Goal: Information Seeking & Learning: Learn about a topic

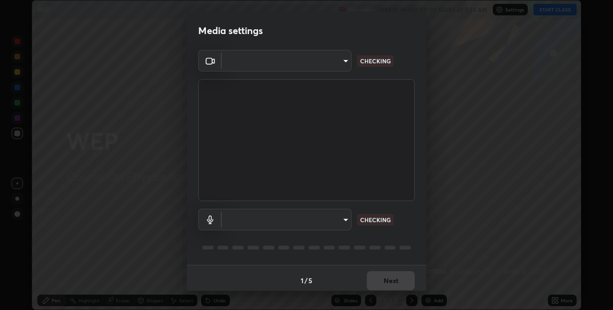
scroll to position [5, 0]
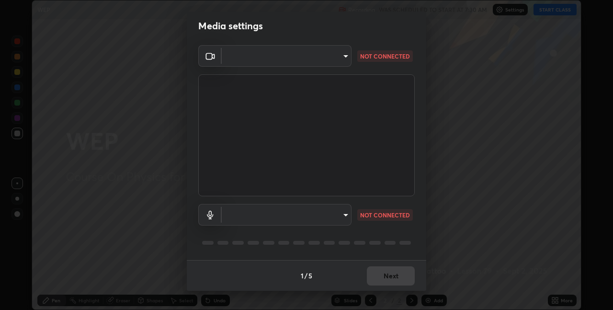
type input "e74ca63ae388f954bfaf6653c56e5440299f2e2585bfa252c10ec08d26b876d3"
type input "communications"
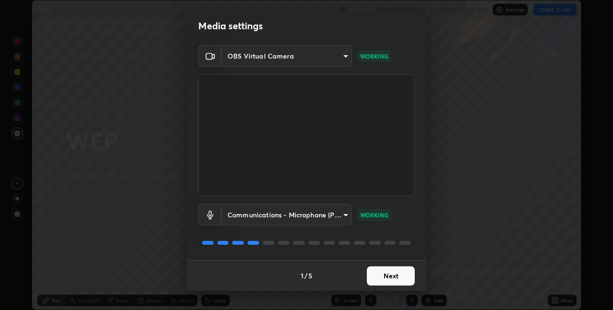
click at [399, 273] on button "Next" at bounding box center [391, 275] width 48 height 19
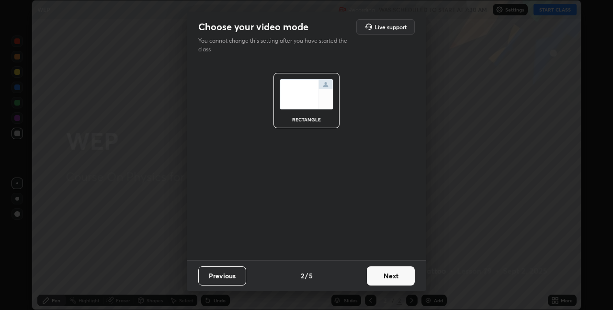
click at [392, 276] on button "Next" at bounding box center [391, 275] width 48 height 19
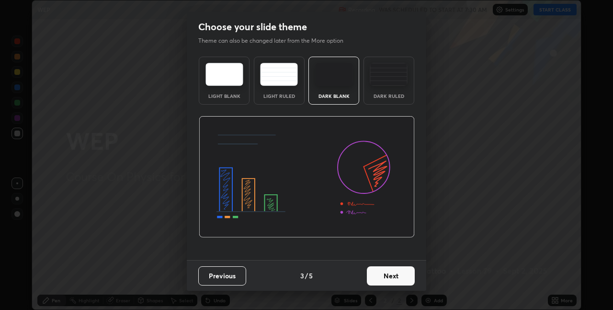
click at [393, 275] on button "Next" at bounding box center [391, 275] width 48 height 19
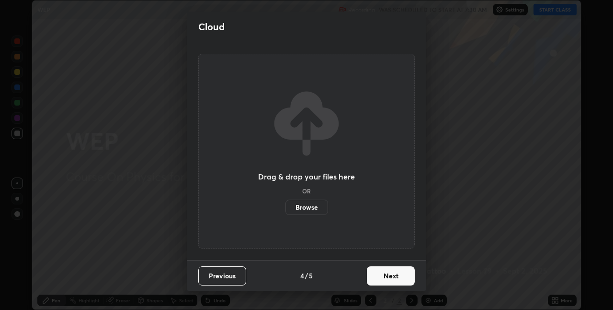
click at [390, 276] on button "Next" at bounding box center [391, 275] width 48 height 19
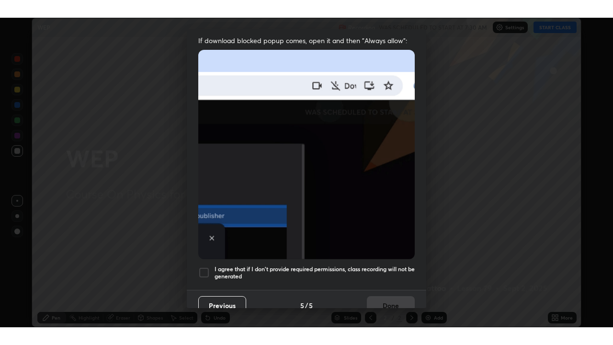
scroll to position [200, 0]
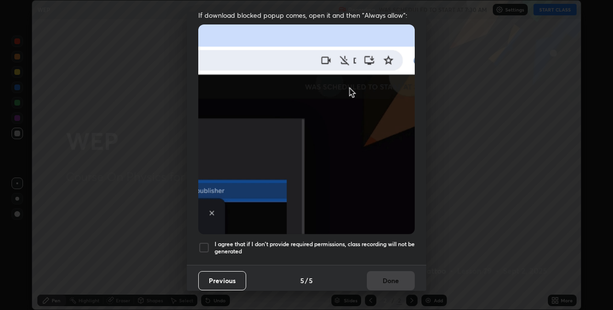
click at [383, 241] on h5 "I agree that if I don't provide required permissions, class recording will not …" at bounding box center [315, 247] width 200 height 15
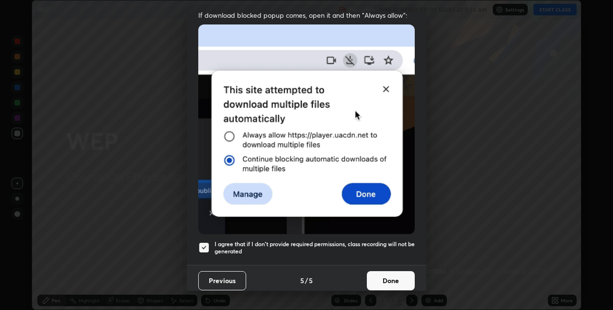
click at [391, 275] on button "Done" at bounding box center [391, 280] width 48 height 19
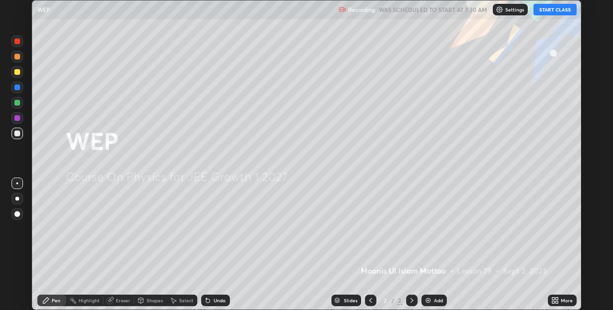
click at [436, 298] on div "Add" at bounding box center [438, 300] width 9 height 5
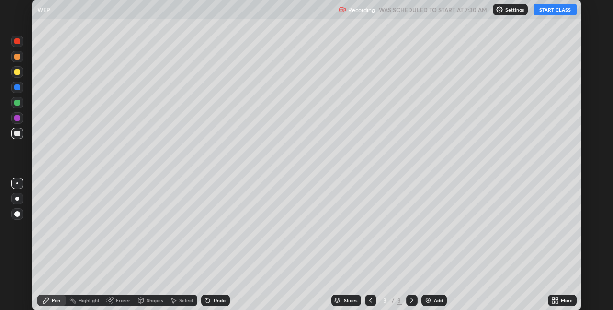
click at [560, 299] on div "More" at bounding box center [562, 299] width 29 height 11
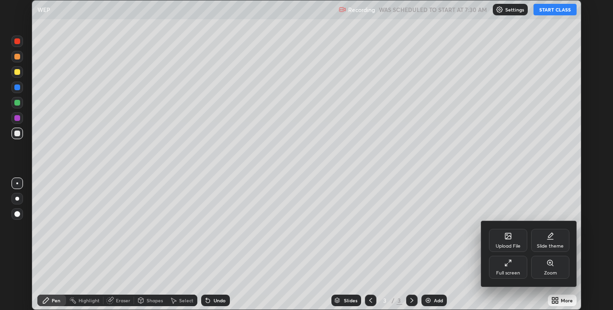
click at [508, 272] on div "Full screen" at bounding box center [508, 272] width 24 height 5
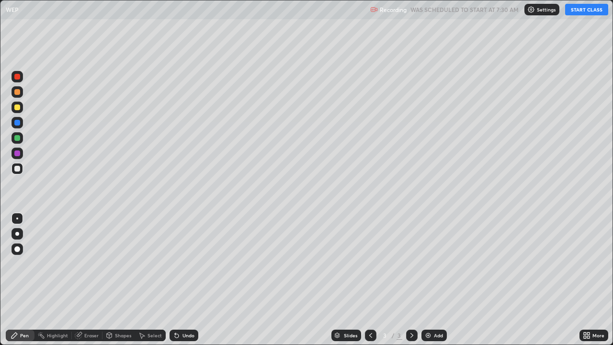
scroll to position [345, 613]
click at [582, 10] on button "START CLASS" at bounding box center [586, 9] width 43 height 11
click at [17, 109] on div at bounding box center [17, 107] width 6 height 6
click at [17, 138] on div at bounding box center [17, 138] width 6 height 6
click at [17, 153] on div at bounding box center [17, 153] width 6 height 6
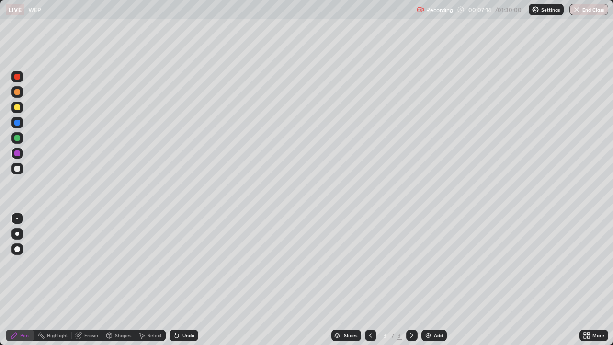
click at [19, 170] on div at bounding box center [17, 169] width 6 height 6
click at [17, 108] on div at bounding box center [17, 107] width 6 height 6
click at [411, 309] on icon at bounding box center [412, 336] width 8 height 8
click at [430, 309] on img at bounding box center [429, 336] width 8 height 8
click at [17, 124] on div at bounding box center [17, 123] width 6 height 6
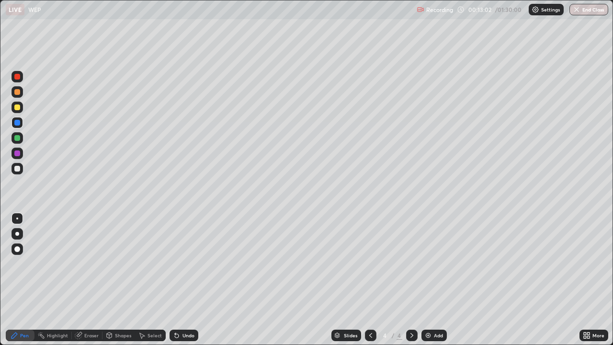
click at [183, 309] on div "Undo" at bounding box center [189, 335] width 12 height 5
click at [427, 309] on img at bounding box center [429, 336] width 8 height 8
click at [18, 169] on div at bounding box center [17, 169] width 6 height 6
click at [427, 309] on img at bounding box center [429, 336] width 8 height 8
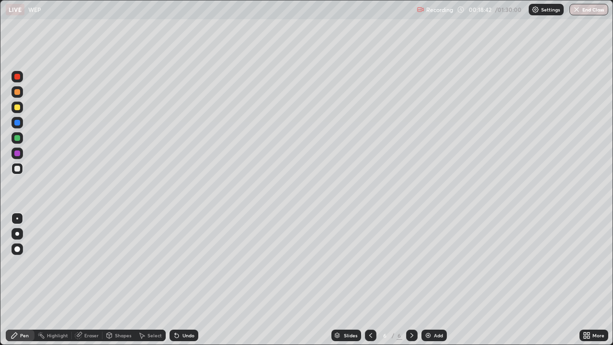
click at [370, 309] on icon at bounding box center [371, 336] width 8 height 8
click at [375, 309] on div at bounding box center [370, 335] width 11 height 11
click at [412, 309] on icon at bounding box center [412, 336] width 8 height 8
click at [412, 309] on div at bounding box center [411, 335] width 11 height 11
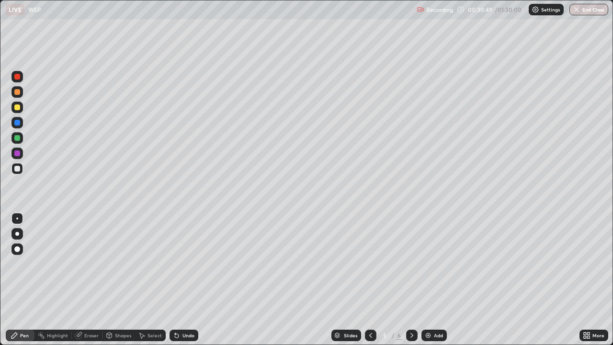
click at [413, 309] on div at bounding box center [411, 335] width 11 height 11
click at [89, 309] on div "Eraser" at bounding box center [87, 335] width 31 height 11
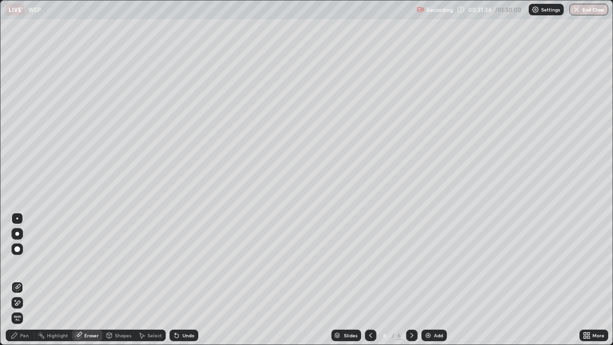
click at [20, 309] on div "Pen" at bounding box center [20, 335] width 29 height 11
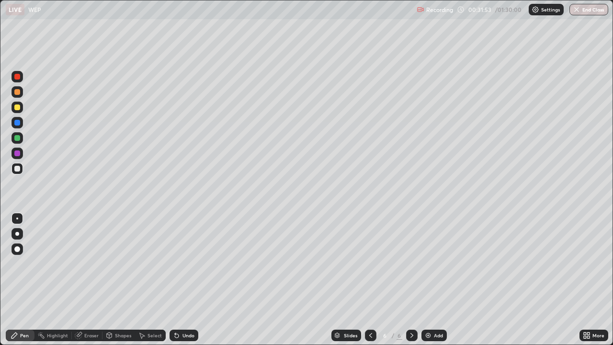
click at [17, 138] on div at bounding box center [17, 138] width 6 height 6
click at [183, 309] on div "Undo" at bounding box center [189, 335] width 12 height 5
click at [186, 309] on div "Undo" at bounding box center [189, 335] width 12 height 5
click at [184, 309] on div "Undo" at bounding box center [189, 335] width 12 height 5
click at [183, 309] on div "Undo" at bounding box center [189, 335] width 12 height 5
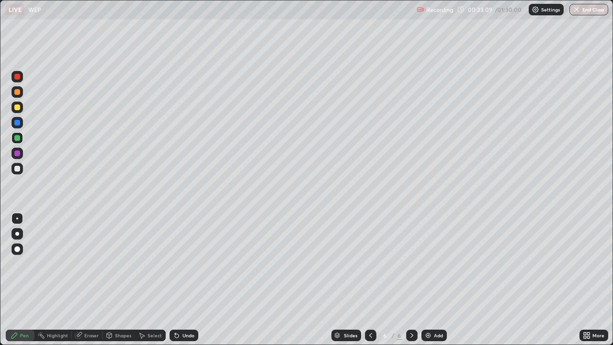
click at [18, 107] on div at bounding box center [17, 107] width 6 height 6
click at [18, 123] on div at bounding box center [17, 123] width 6 height 6
click at [19, 140] on div at bounding box center [17, 138] width 6 height 6
click at [183, 309] on div "Undo" at bounding box center [189, 335] width 12 height 5
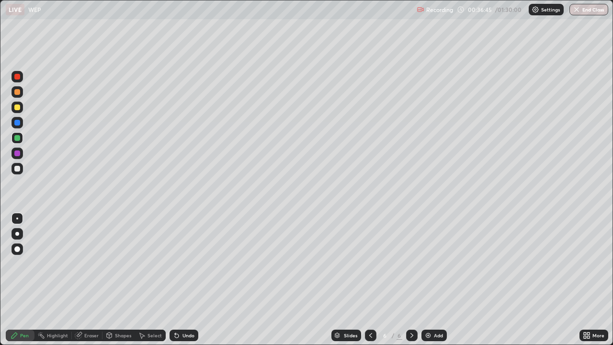
click at [184, 309] on div "Undo" at bounding box center [189, 335] width 12 height 5
click at [432, 309] on div "Add" at bounding box center [434, 335] width 25 height 11
click at [19, 151] on div at bounding box center [17, 153] width 6 height 6
click at [17, 108] on div at bounding box center [17, 107] width 6 height 6
click at [17, 121] on div at bounding box center [17, 123] width 6 height 6
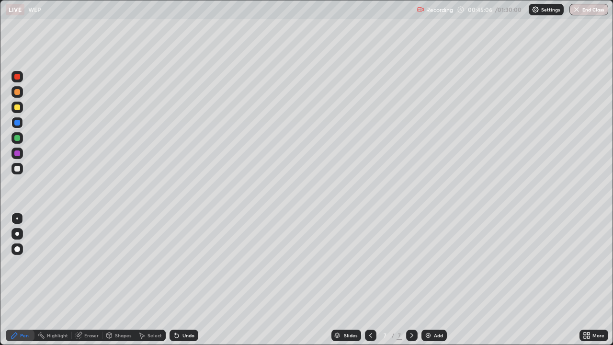
click at [18, 141] on div at bounding box center [16, 137] width 11 height 11
click at [17, 169] on div at bounding box center [17, 169] width 6 height 6
click at [17, 93] on div at bounding box center [17, 92] width 6 height 6
click at [146, 309] on div "Select" at bounding box center [150, 335] width 31 height 11
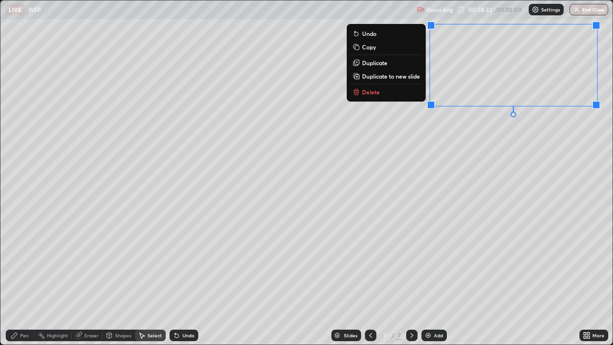
click at [402, 78] on p "Duplicate to new slide" at bounding box center [391, 76] width 58 height 8
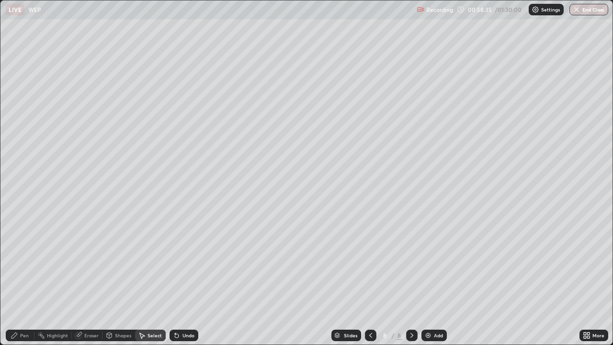
click at [24, 309] on div "Pen" at bounding box center [24, 335] width 9 height 5
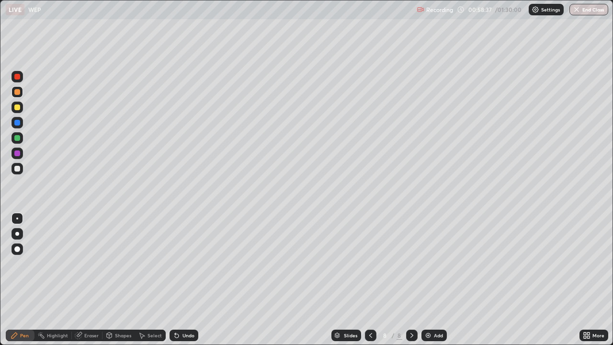
click at [18, 154] on div at bounding box center [17, 153] width 6 height 6
click at [26, 309] on div "Pen" at bounding box center [20, 335] width 29 height 11
click at [18, 169] on div at bounding box center [17, 169] width 6 height 6
click at [85, 309] on div "Eraser" at bounding box center [91, 335] width 14 height 5
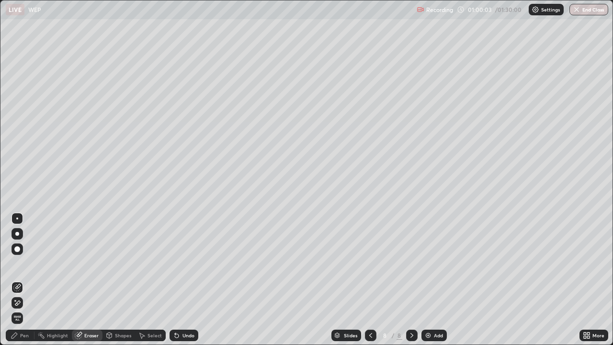
click at [20, 309] on div "Pen" at bounding box center [20, 335] width 29 height 11
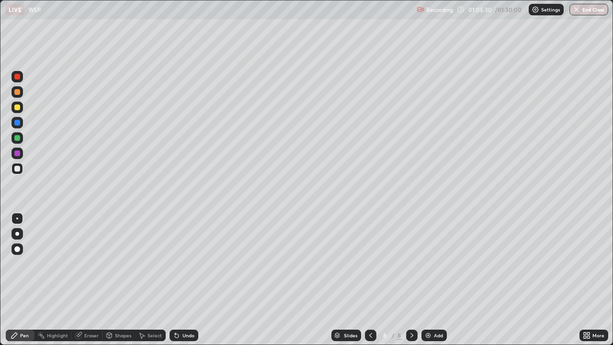
click at [428, 309] on img at bounding box center [429, 336] width 8 height 8
click at [186, 309] on div "Undo" at bounding box center [189, 335] width 12 height 5
click at [21, 138] on div at bounding box center [16, 137] width 11 height 11
click at [432, 309] on div "Add" at bounding box center [434, 335] width 25 height 11
click at [18, 170] on div at bounding box center [17, 169] width 6 height 6
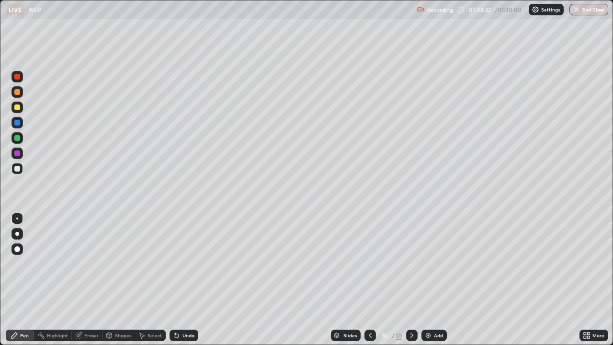
click at [18, 109] on div at bounding box center [17, 107] width 6 height 6
click at [18, 166] on div at bounding box center [17, 169] width 6 height 6
click at [480, 309] on div "Slides 10 / 10 Add" at bounding box center [388, 335] width 381 height 19
click at [18, 140] on div at bounding box center [17, 138] width 6 height 6
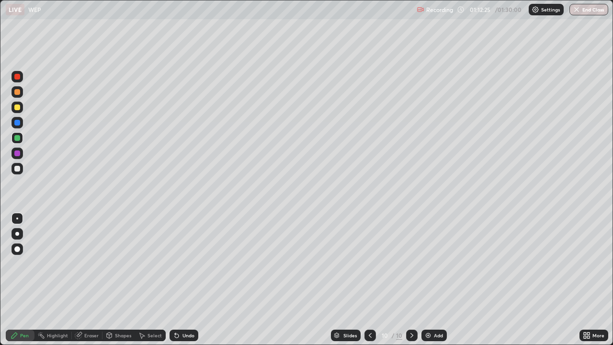
click at [18, 169] on div at bounding box center [17, 169] width 6 height 6
click at [430, 309] on img at bounding box center [429, 336] width 8 height 8
click at [372, 309] on icon at bounding box center [371, 336] width 8 height 8
click at [412, 309] on icon at bounding box center [412, 336] width 8 height 8
click at [585, 9] on button "End Class" at bounding box center [589, 9] width 39 height 11
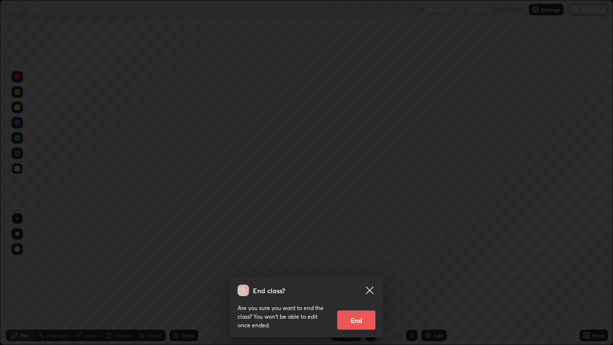
click at [358, 309] on button "End" at bounding box center [356, 319] width 38 height 19
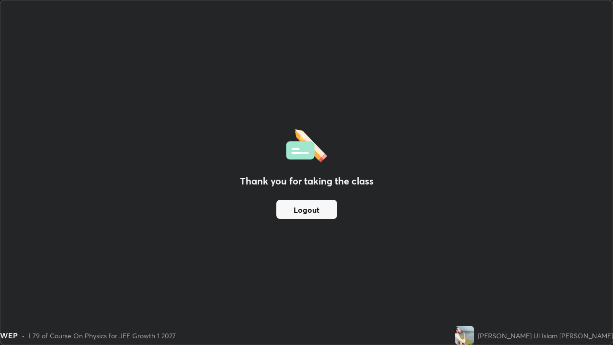
click at [353, 146] on div "Thank you for taking the class Logout" at bounding box center [306, 172] width 612 height 344
click at [350, 146] on div "Thank you for taking the class Logout" at bounding box center [306, 172] width 612 height 344
click at [344, 153] on div "Thank you for taking the class Logout" at bounding box center [306, 172] width 612 height 344
click at [362, 151] on div "Thank you for taking the class Logout" at bounding box center [306, 172] width 612 height 344
click at [345, 130] on div "Thank you for taking the class Logout" at bounding box center [306, 172] width 612 height 344
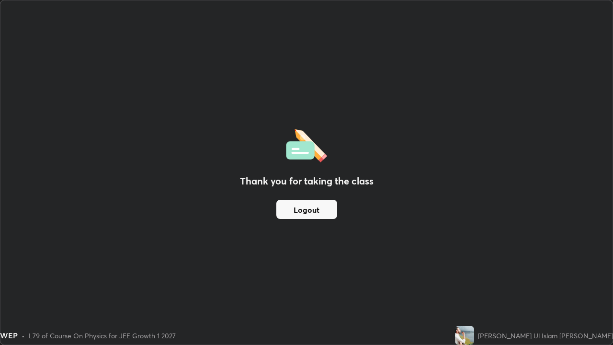
click at [342, 130] on div "Thank you for taking the class Logout" at bounding box center [306, 172] width 612 height 344
click at [343, 133] on div "Thank you for taking the class Logout" at bounding box center [306, 172] width 612 height 344
click at [321, 213] on button "Logout" at bounding box center [306, 209] width 61 height 19
click at [324, 211] on button "Logout" at bounding box center [306, 209] width 61 height 19
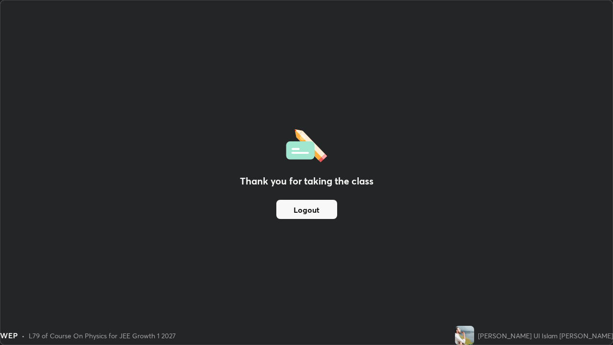
click at [610, 169] on div "Thank you for taking the class Logout" at bounding box center [306, 172] width 612 height 344
click at [498, 241] on div "Thank you for taking the class Logout" at bounding box center [306, 172] width 612 height 344
